Goal: Task Accomplishment & Management: Use online tool/utility

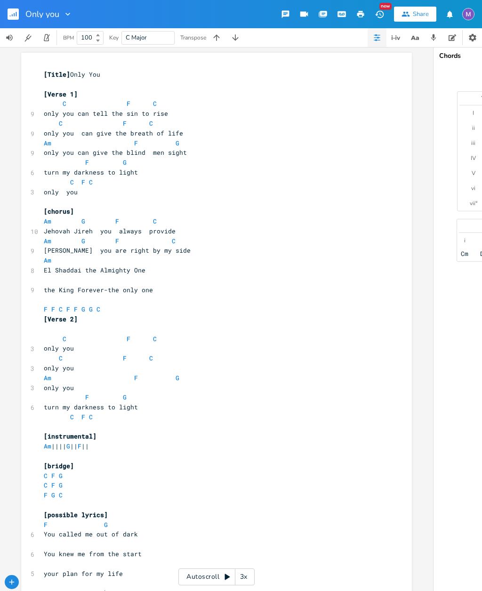
scroll to position [0, 0]
click at [72, 13] on icon "button" at bounding box center [67, 13] width 9 height 9
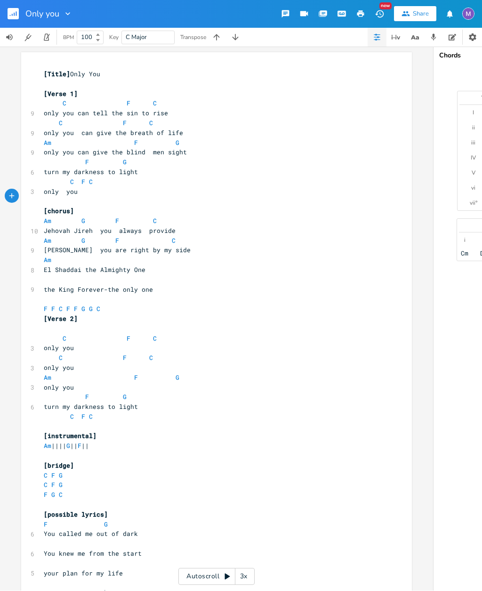
scroll to position [0, 0]
click at [8, 8] on rect "button" at bounding box center [13, 13] width 11 height 11
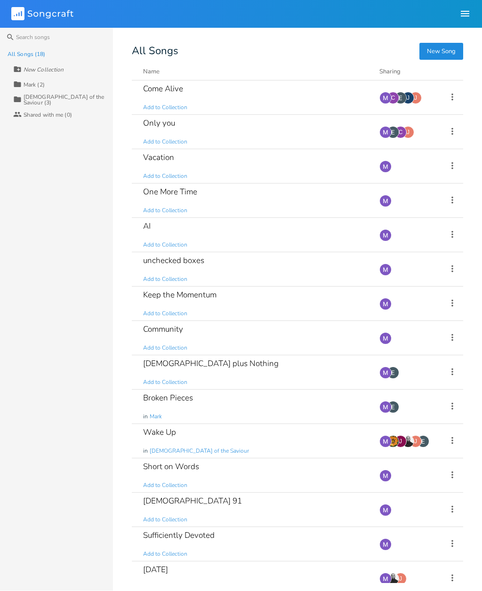
click at [222, 90] on div "Come Alive Add to Collection" at bounding box center [255, 98] width 225 height 34
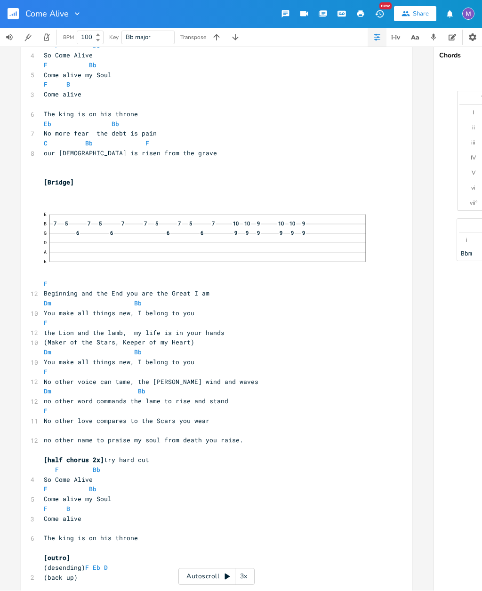
scroll to position [560, 0]
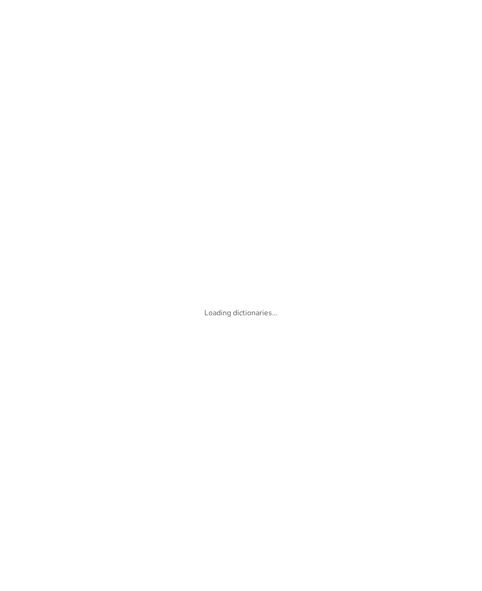
click at [127, 39] on div "Loading dictionaries..." at bounding box center [241, 295] width 482 height 591
